Goal: Transaction & Acquisition: Purchase product/service

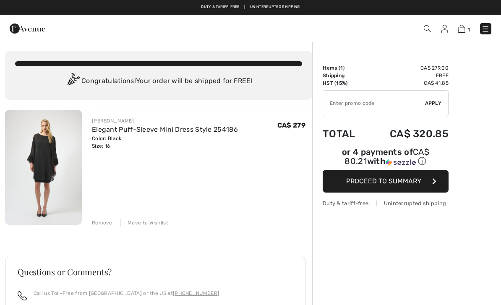
click at [179, 138] on div "Color: Black Size: 16" at bounding box center [165, 142] width 146 height 15
click at [177, 126] on link "Elegant Puff-Sleeve Mini Dress Style 254186" at bounding box center [165, 130] width 146 height 8
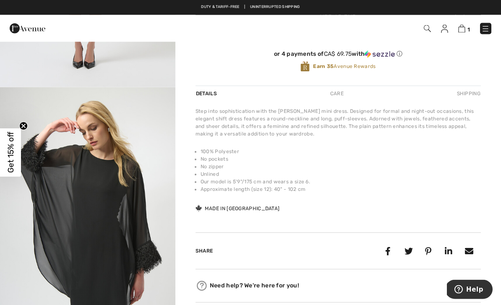
click at [105, 167] on img "2 / 4" at bounding box center [88, 219] width 176 height 263
